Goal: Check status: Check status

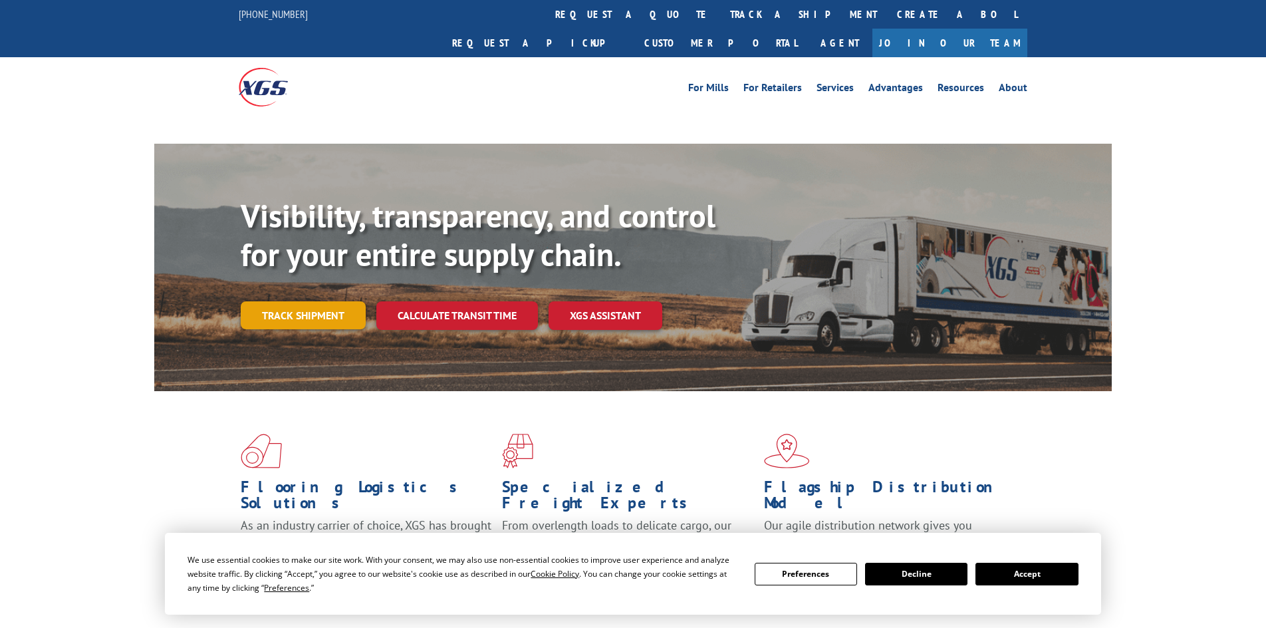
click at [320, 301] on link "Track shipment" at bounding box center [303, 315] width 125 height 28
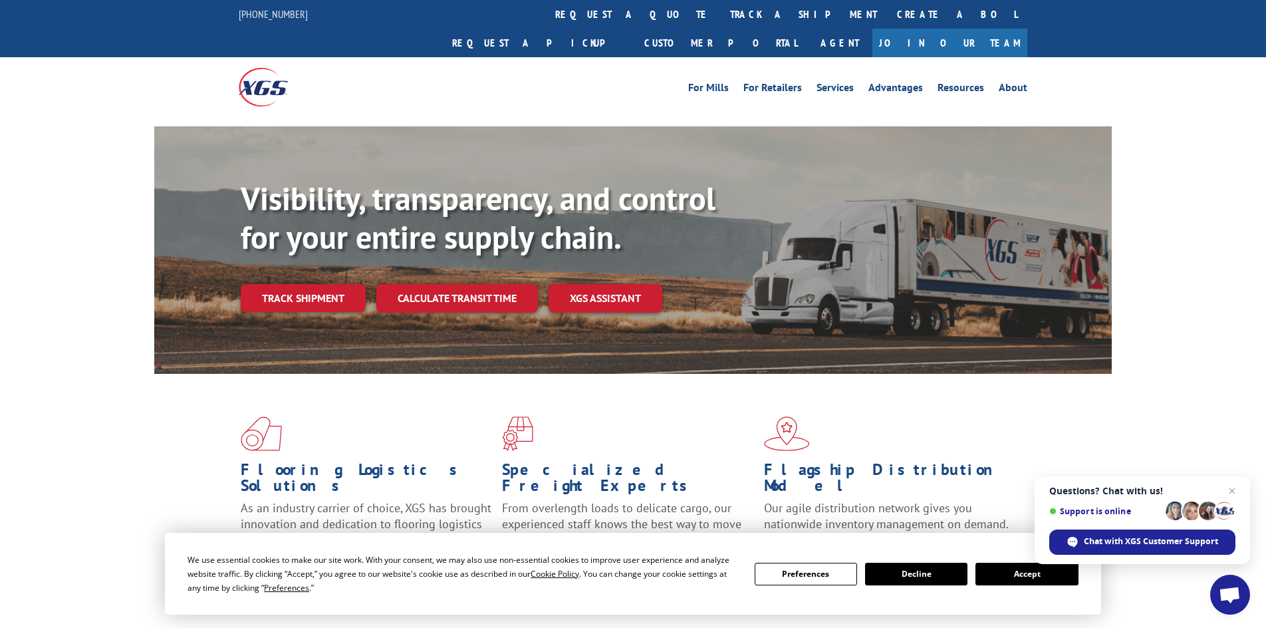
click at [1044, 575] on button "Accept" at bounding box center [1026, 573] width 102 height 23
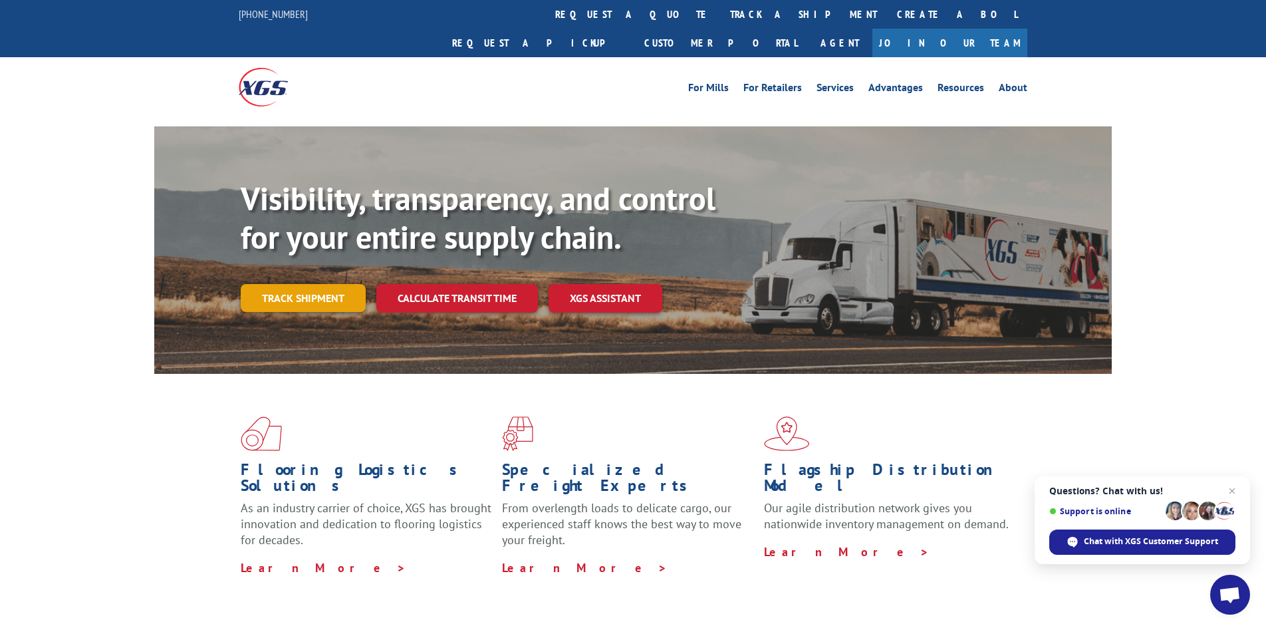
click at [297, 284] on link "Track shipment" at bounding box center [303, 298] width 125 height 28
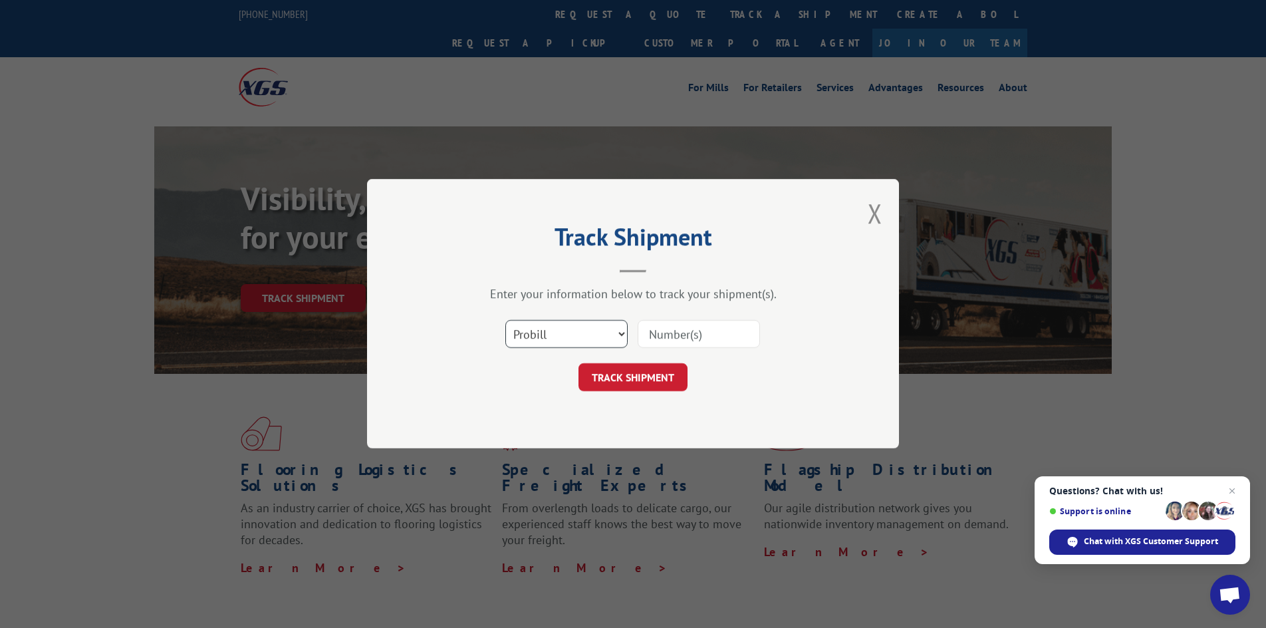
click at [557, 334] on select "Select category... Probill BOL PO" at bounding box center [566, 334] width 122 height 28
select select "po"
click at [505, 320] on select "Select category... Probill BOL PO" at bounding box center [566, 334] width 122 height 28
click at [655, 337] on input at bounding box center [699, 334] width 122 height 28
paste input "63516971"
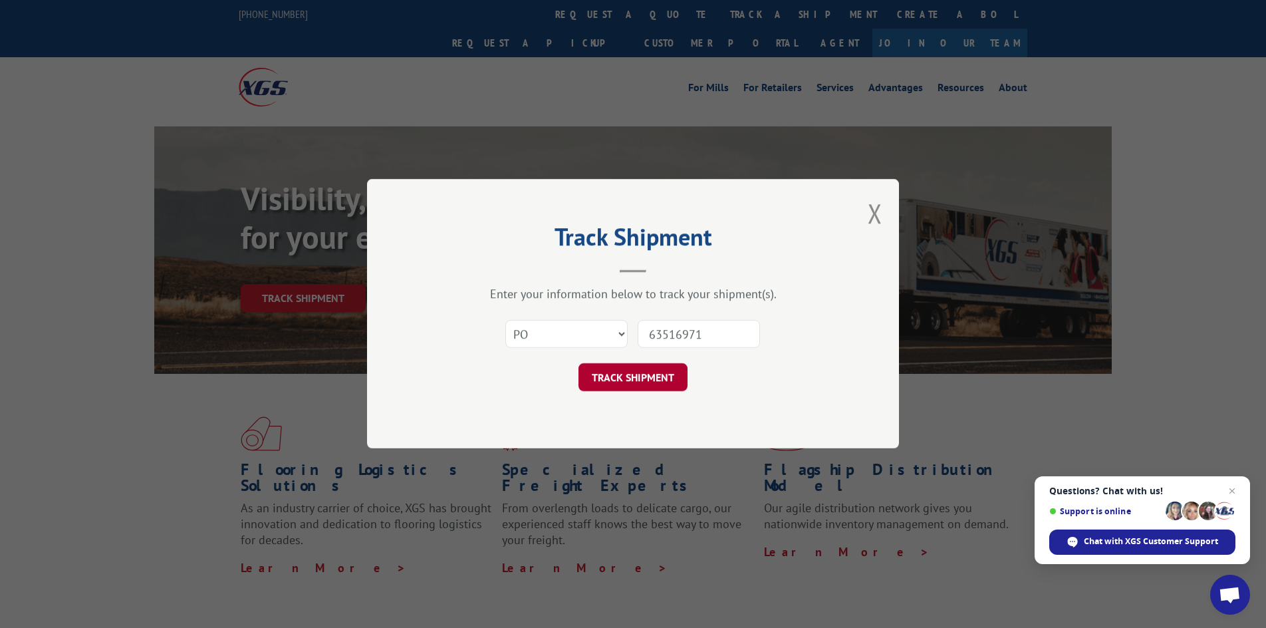
type input "63516971"
click at [625, 382] on button "TRACK SHIPMENT" at bounding box center [632, 378] width 109 height 28
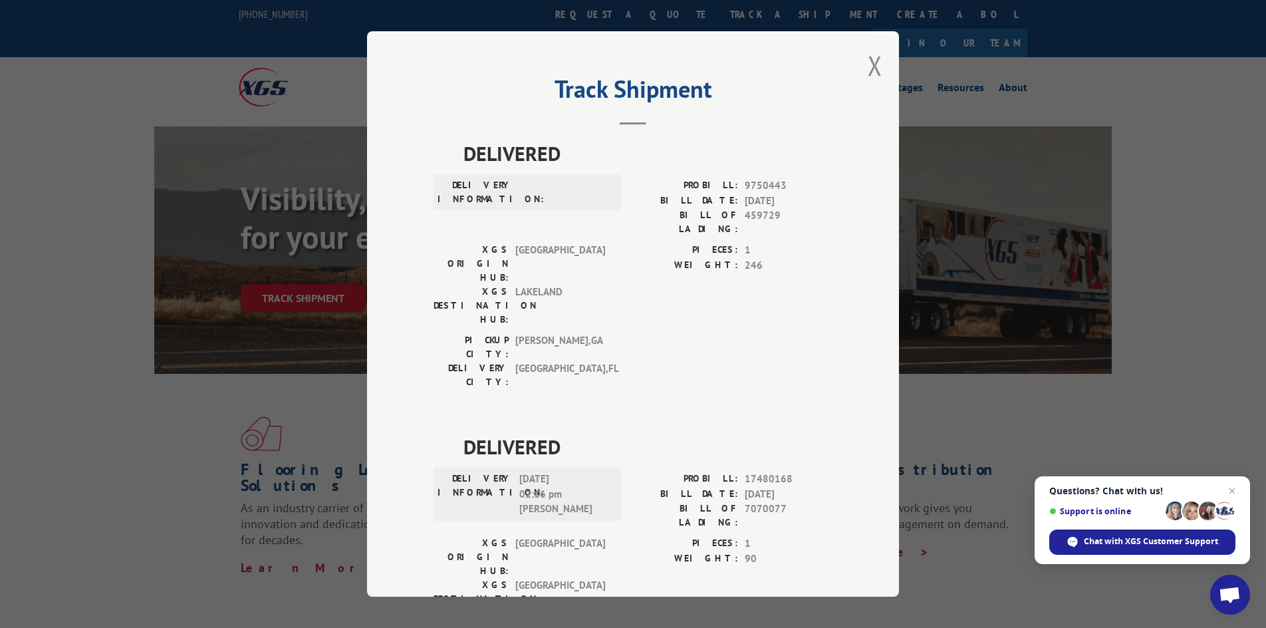
click at [661, 325] on div "DELIVERED DELIVERY INFORMATION: PROBILL: 9750443 BILL DATE: [DATE] BILL OF LADI…" at bounding box center [632, 431] width 399 height 586
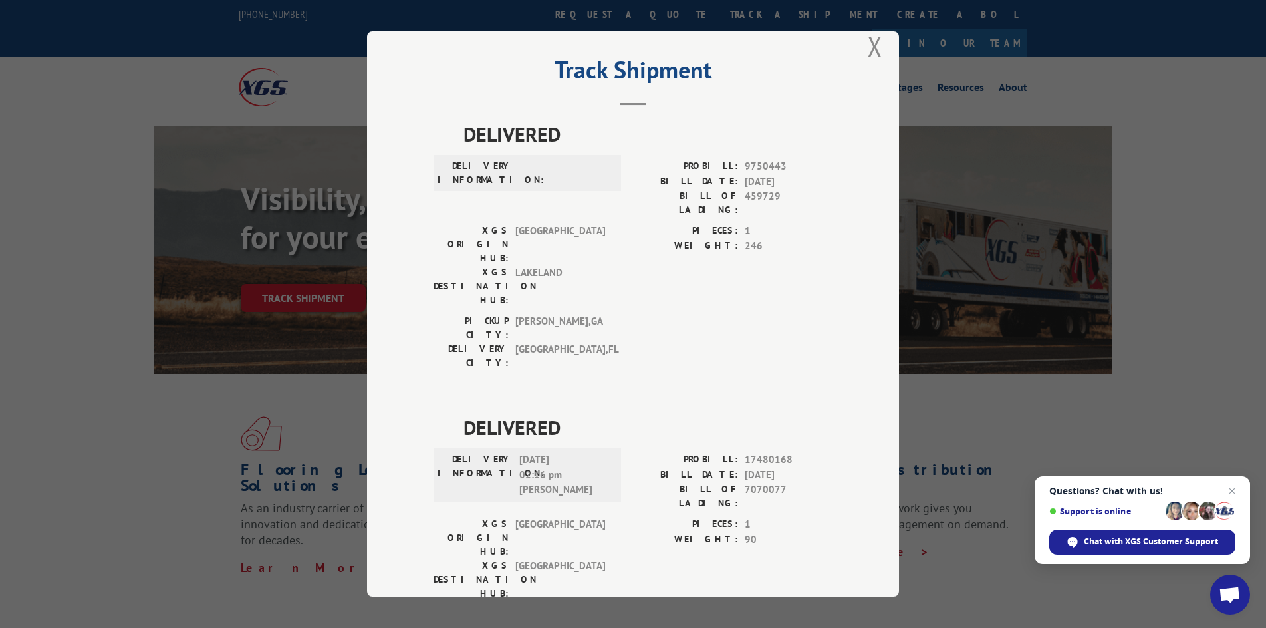
scroll to position [30, 0]
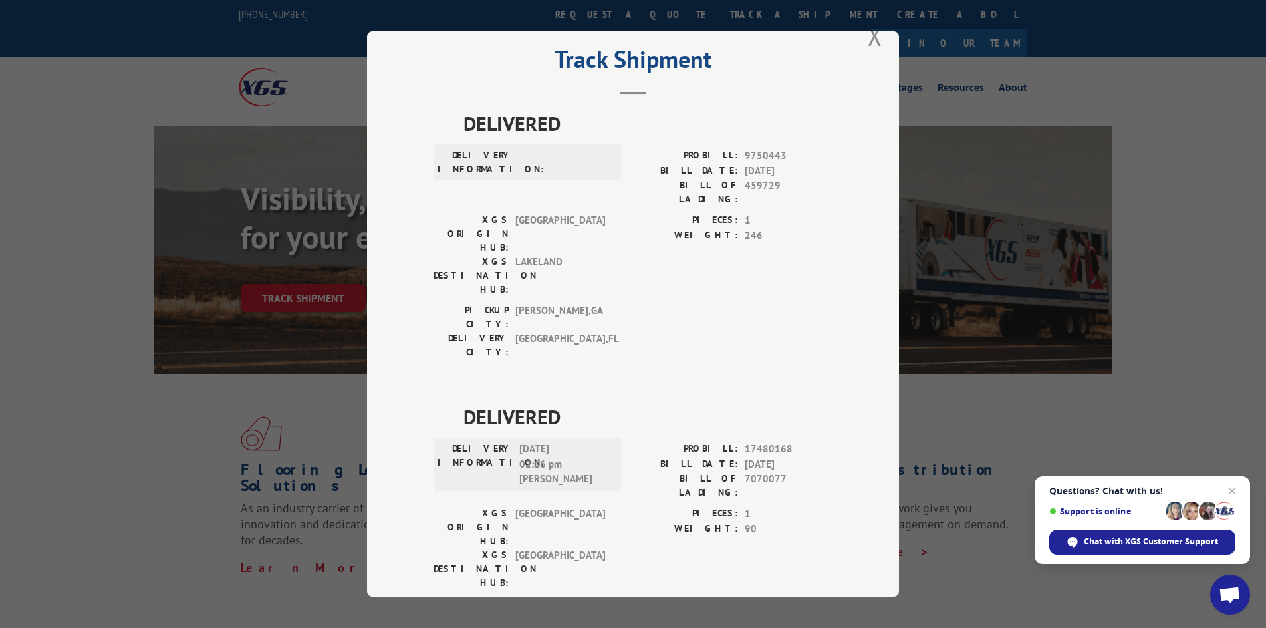
click at [691, 506] on div "PIECES: 1 WEIGHT: 90" at bounding box center [732, 551] width 199 height 90
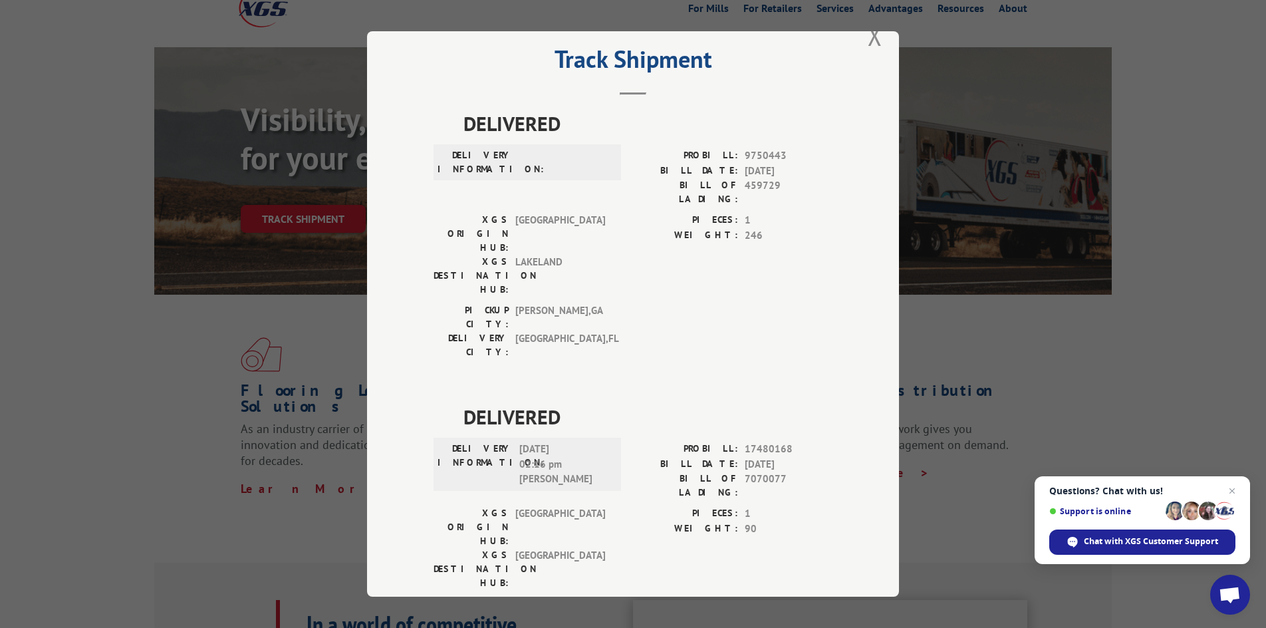
scroll to position [0, 0]
